Goal: Task Accomplishment & Management: Manage account settings

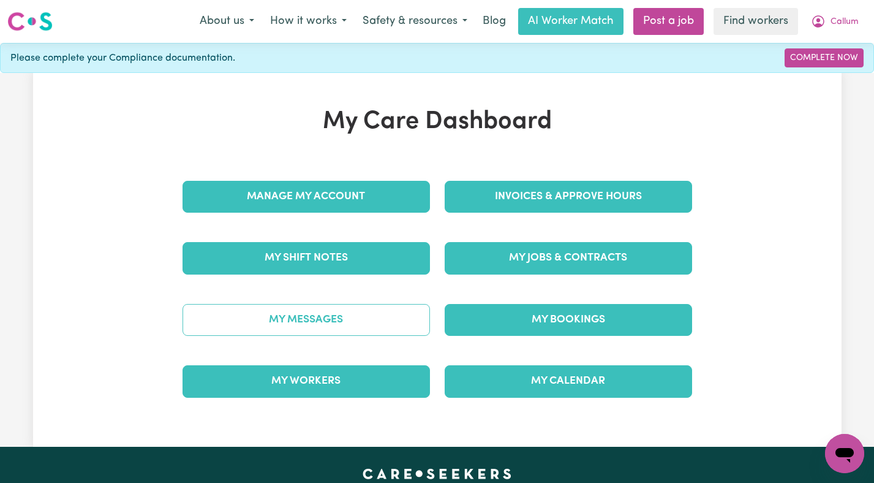
click at [330, 325] on link "My Messages" at bounding box center [307, 320] width 248 height 32
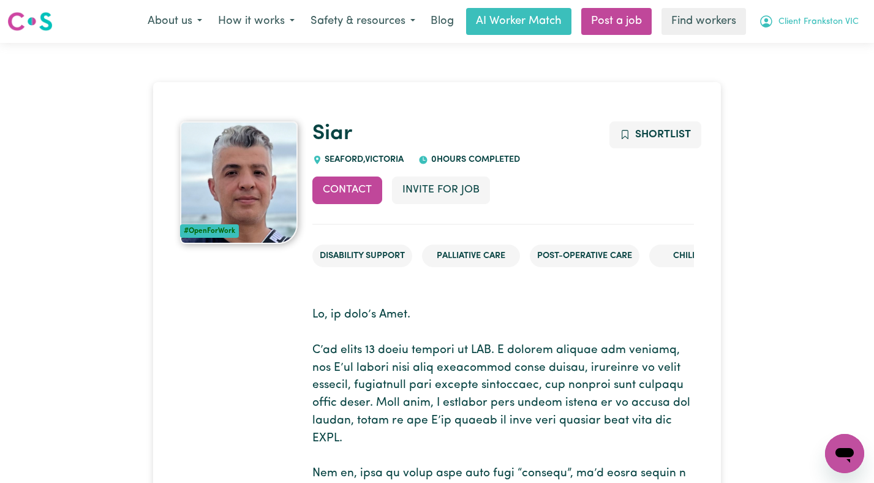
click at [855, 20] on span "Client Frankston VIC" at bounding box center [819, 21] width 80 height 13
click at [822, 67] on link "Logout" at bounding box center [817, 70] width 97 height 23
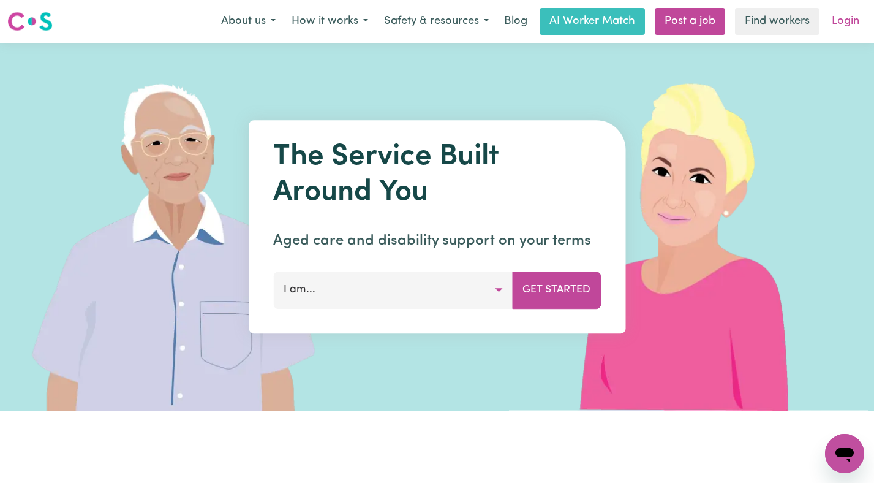
click at [844, 23] on link "Login" at bounding box center [846, 21] width 42 height 27
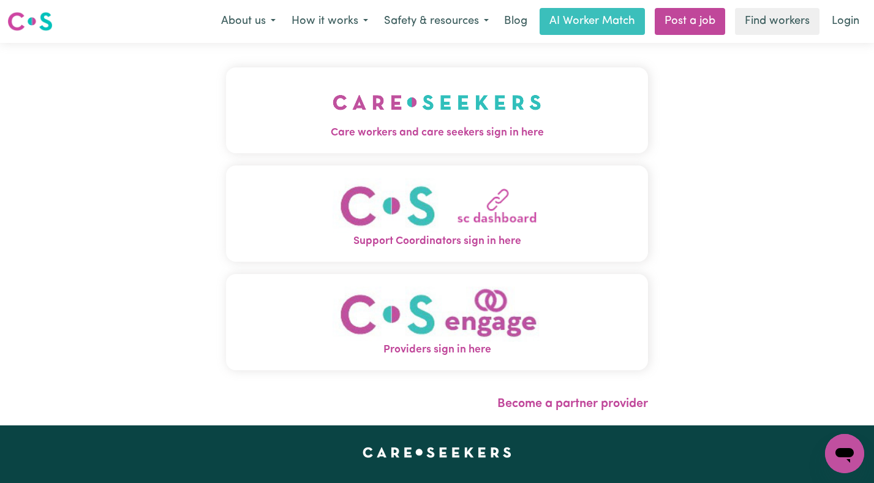
click at [525, 95] on button "Care workers and care seekers sign in here" at bounding box center [437, 110] width 423 height 86
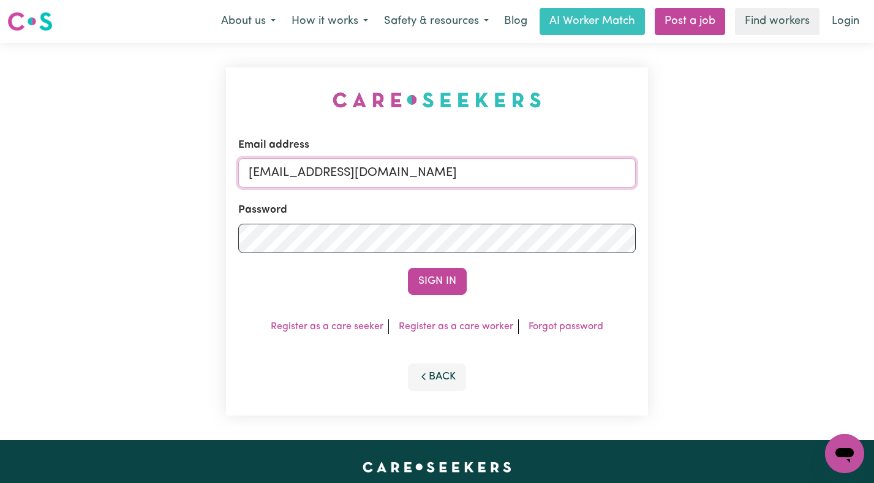
drag, startPoint x: 557, startPoint y: 174, endPoint x: 309, endPoint y: 170, distance: 248.1
click at [309, 170] on input "[EMAIL_ADDRESS][DOMAIN_NAME]" at bounding box center [437, 172] width 398 height 29
paste input "EmelitaMckeoughVC"
type input "[EMAIL_ADDRESS][DOMAIN_NAME]"
click at [408, 268] on button "Sign In" at bounding box center [437, 281] width 59 height 27
